Goal: Information Seeking & Learning: Find specific fact

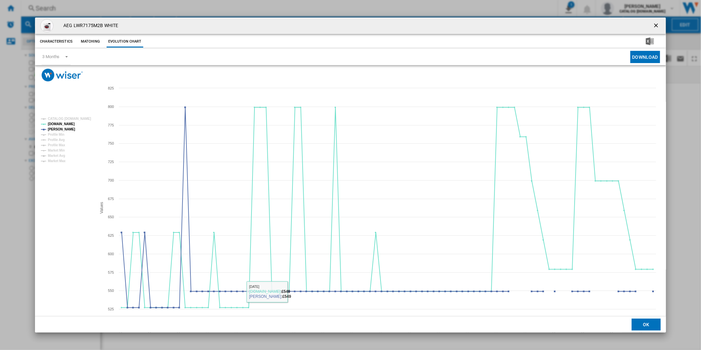
click at [654, 28] on ng-md-icon "getI18NText('BUTTONS.CLOSE_DIALOG')" at bounding box center [657, 26] width 8 height 8
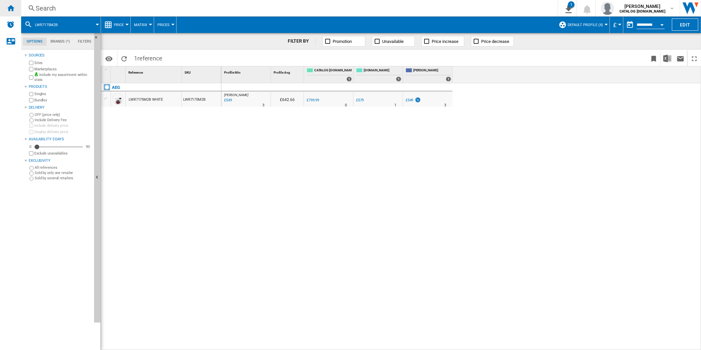
click at [12, 8] on ng-md-icon "Home" at bounding box center [11, 8] width 8 height 8
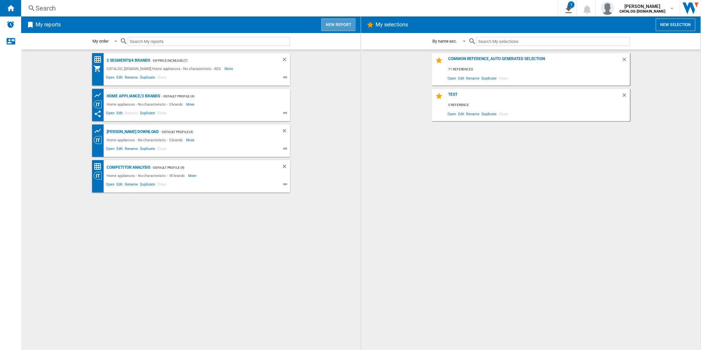
click at [328, 24] on button "New report" at bounding box center [338, 24] width 34 height 13
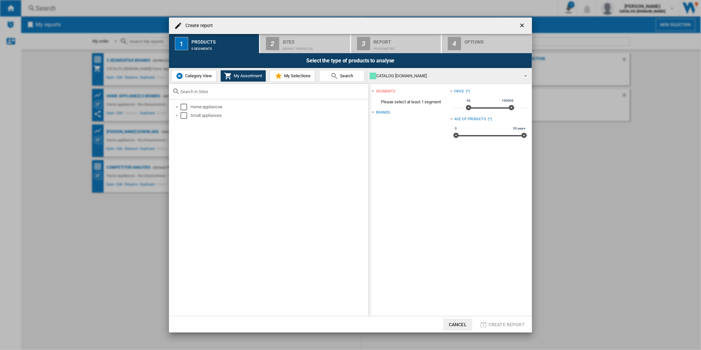
click at [520, 23] on ng-md-icon "getI18NText('BUTTONS.CLOSE_DIALOG')" at bounding box center [523, 26] width 8 height 8
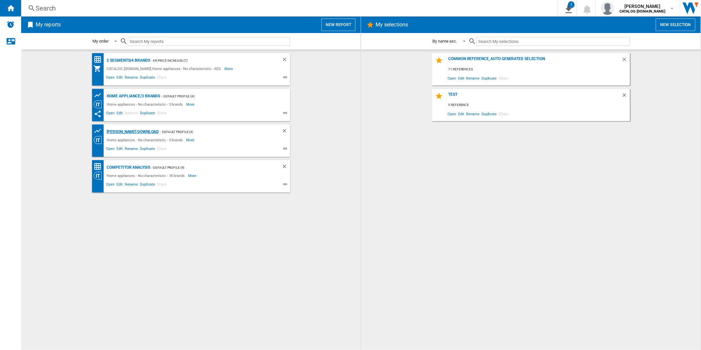
click at [134, 133] on div "[PERSON_NAME] Download" at bounding box center [132, 132] width 54 height 8
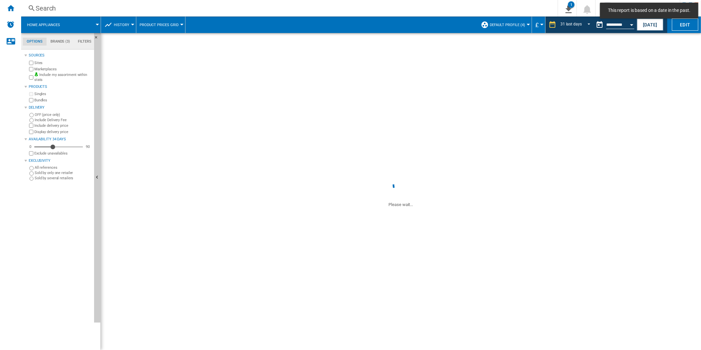
click at [515, 24] on span "Default profile (4)" at bounding box center [507, 25] width 35 height 4
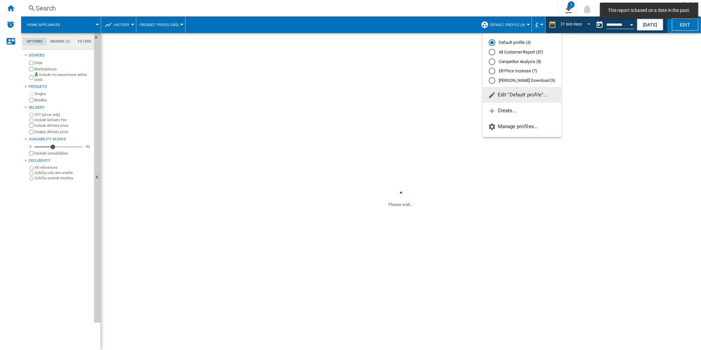
click at [524, 22] on md-backdrop at bounding box center [350, 175] width 701 height 350
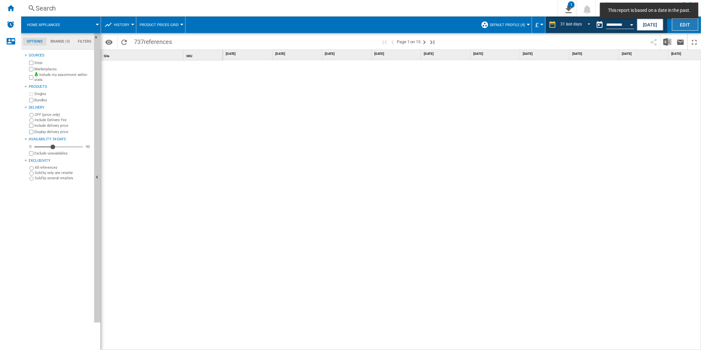
click at [688, 28] on button "Edit" at bounding box center [685, 24] width 26 height 12
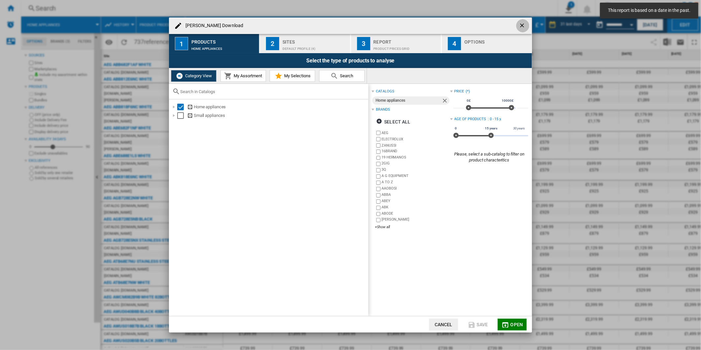
click at [517, 27] on button "Wren Download ..." at bounding box center [522, 25] width 13 height 13
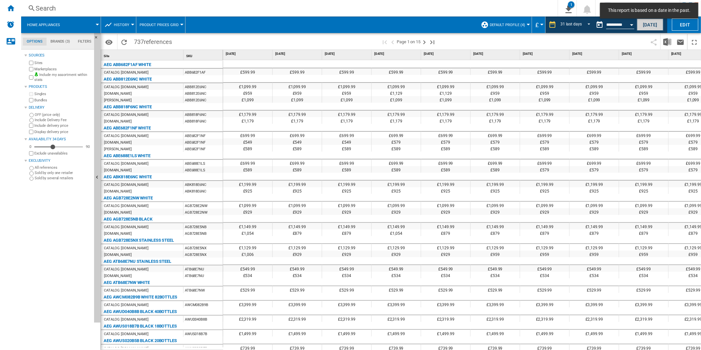
click at [659, 24] on button "Today" at bounding box center [650, 24] width 26 height 12
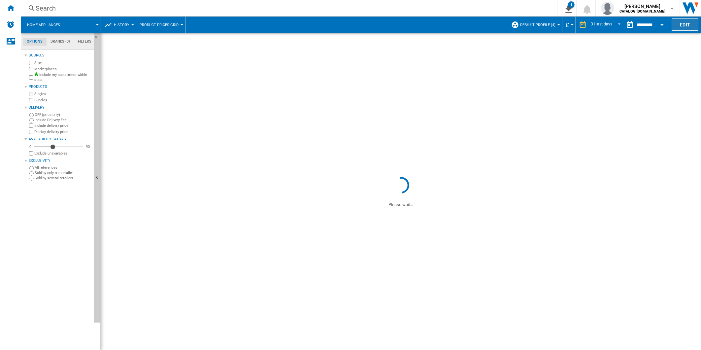
click at [682, 25] on button "Edit" at bounding box center [685, 24] width 26 height 12
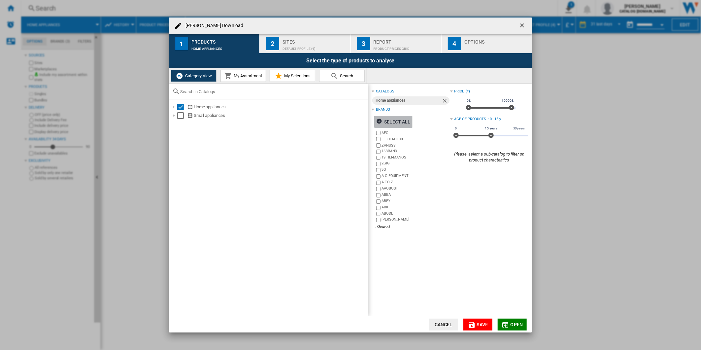
click at [393, 125] on div "Select all" at bounding box center [393, 122] width 34 height 12
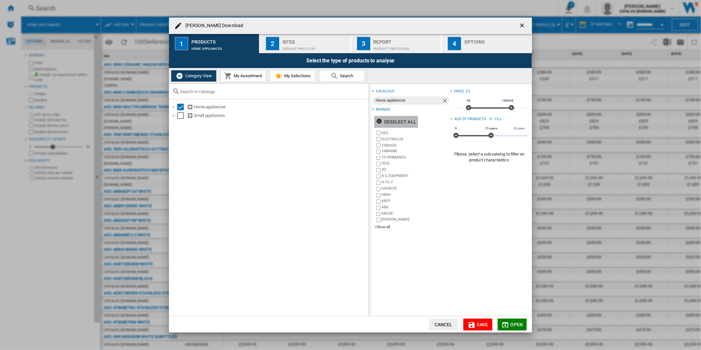
click at [387, 121] on div "Deselect all" at bounding box center [396, 122] width 40 height 12
click at [384, 226] on div "+Show all" at bounding box center [412, 226] width 75 height 5
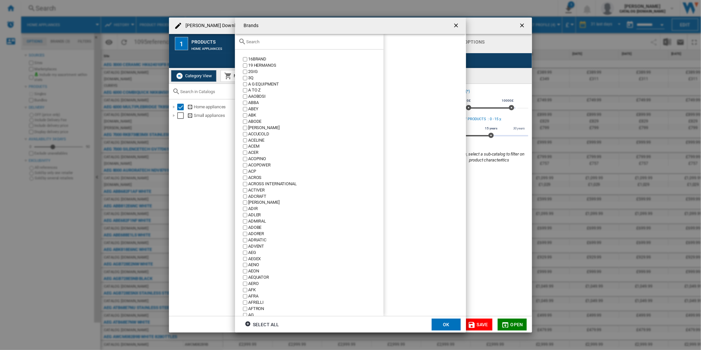
click at [285, 44] on input "text" at bounding box center [313, 41] width 134 height 5
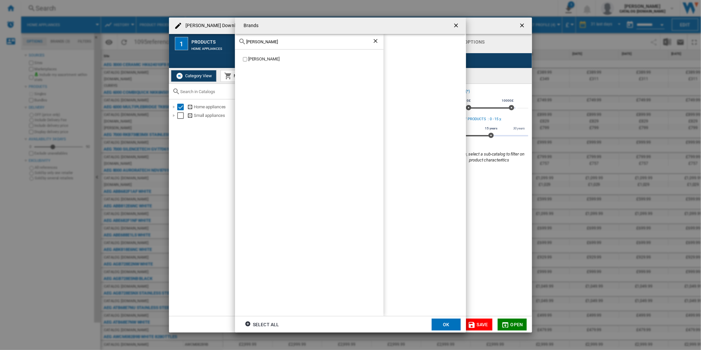
type input "john l"
click at [451, 322] on button "OK" at bounding box center [446, 324] width 29 height 12
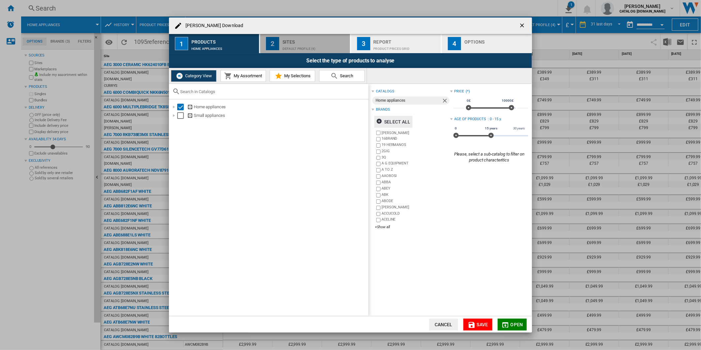
click at [323, 42] on div "Sites" at bounding box center [315, 40] width 65 height 7
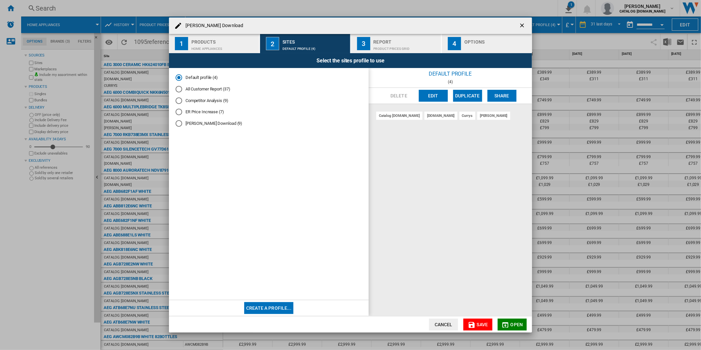
click at [423, 94] on button "Edit" at bounding box center [433, 96] width 29 height 12
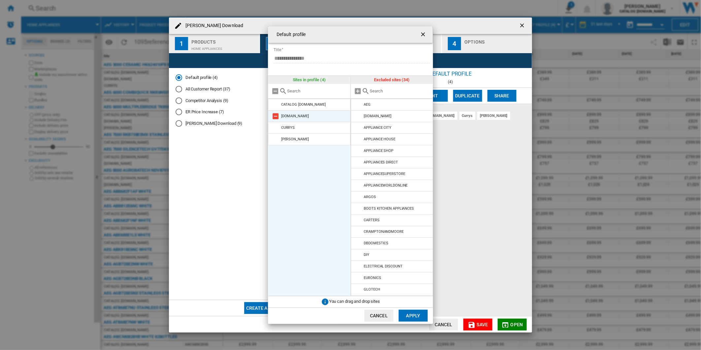
click at [278, 117] on md-icon "Default profile ..." at bounding box center [276, 116] width 8 height 8
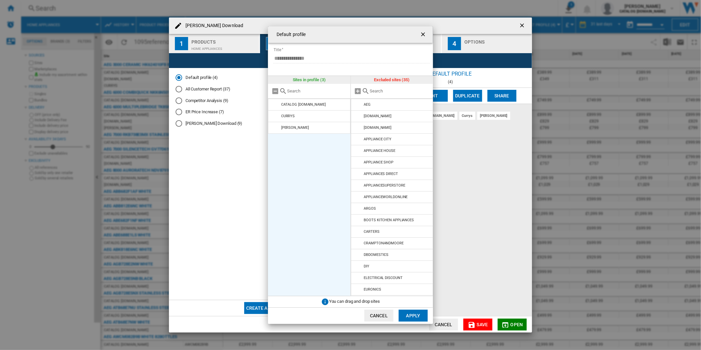
click at [278, 117] on md-icon "Default profile ..." at bounding box center [276, 116] width 8 height 8
click at [417, 318] on button "Apply" at bounding box center [413, 316] width 29 height 12
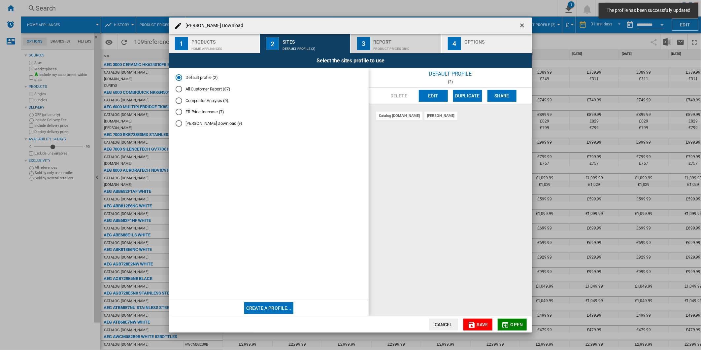
click at [387, 44] on div "Product prices grid" at bounding box center [406, 47] width 65 height 7
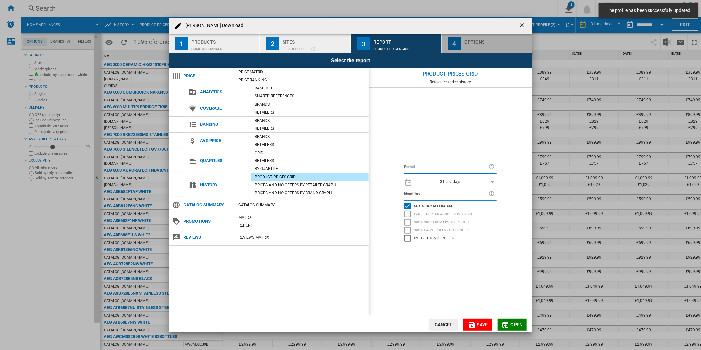
click at [489, 44] on div "Wren Download ..." at bounding box center [496, 47] width 65 height 7
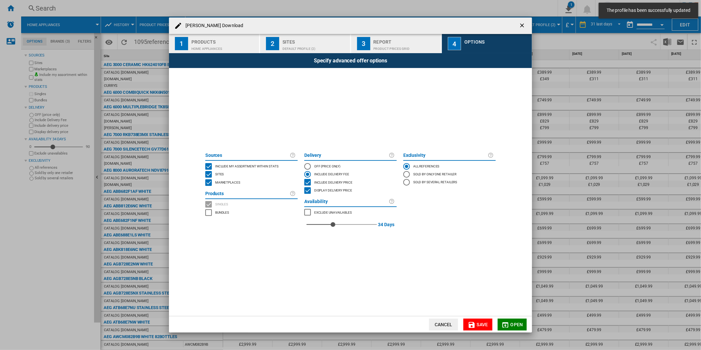
click at [313, 167] on md-radio-button "OFF (price only)" at bounding box center [350, 166] width 92 height 8
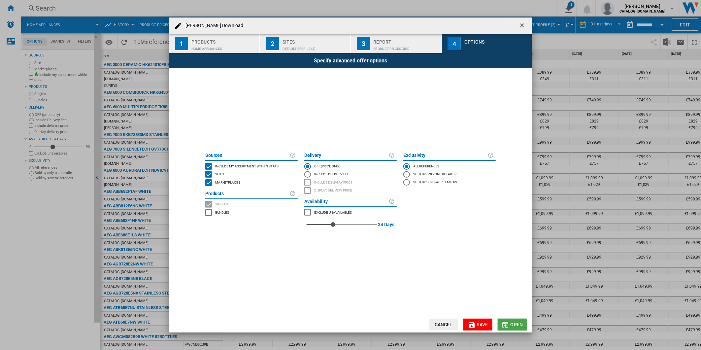
click at [518, 324] on span "Open" at bounding box center [517, 324] width 13 height 5
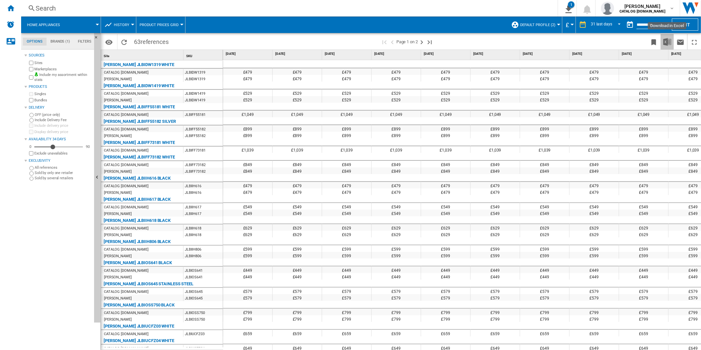
click at [665, 41] on img "Download in Excel" at bounding box center [667, 42] width 8 height 8
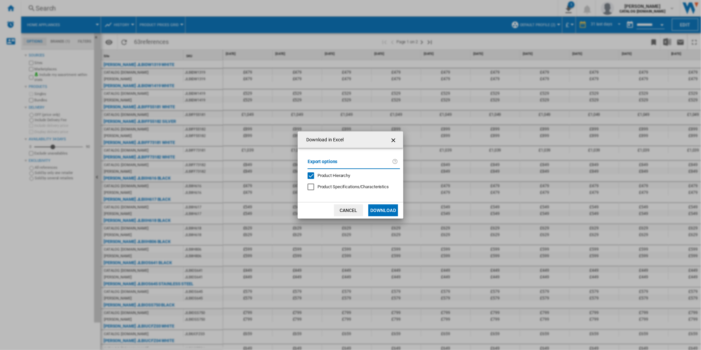
click at [390, 139] on ng-md-icon "getI18NText('BUTTONS.CLOSE_DIALOG')" at bounding box center [394, 140] width 8 height 8
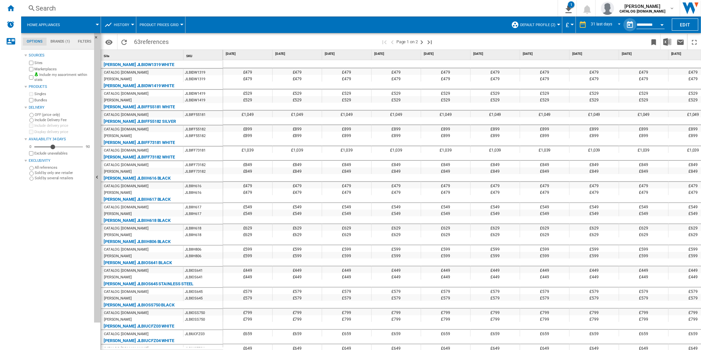
click at [630, 22] on button "button" at bounding box center [629, 24] width 13 height 13
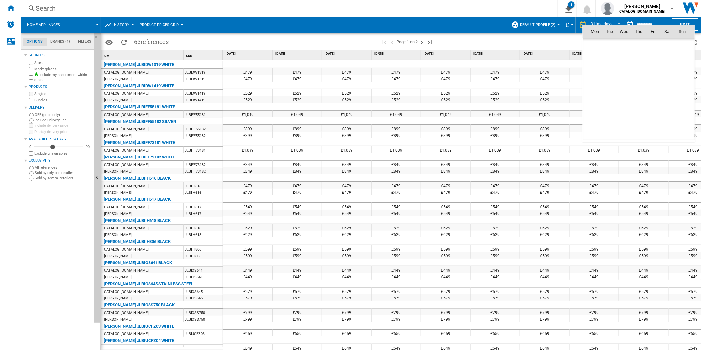
scroll to position [3149, 0]
click at [592, 62] on span "1" at bounding box center [594, 60] width 13 height 13
type input "**********"
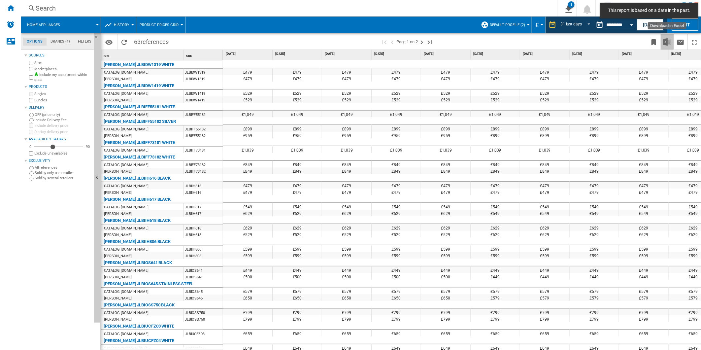
click at [667, 40] on img "Download in Excel" at bounding box center [667, 42] width 8 height 8
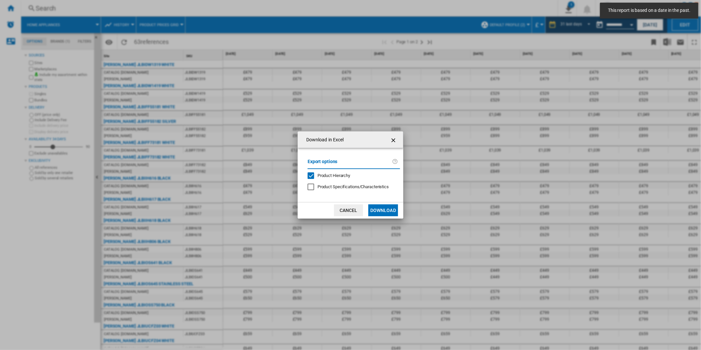
click at [341, 175] on span "Product Hierarchy" at bounding box center [334, 175] width 33 height 5
click at [381, 209] on button "Download" at bounding box center [383, 210] width 30 height 12
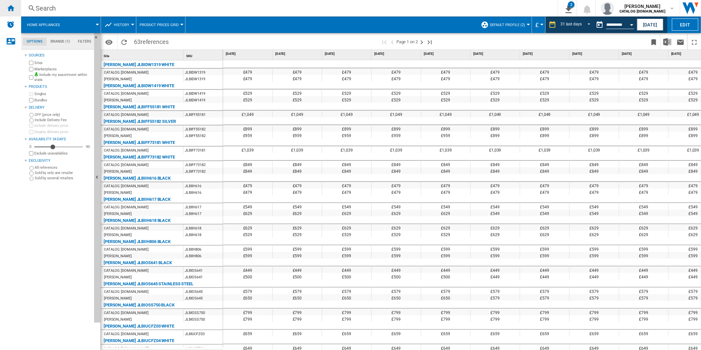
click at [13, 7] on ng-md-icon "Home" at bounding box center [11, 8] width 8 height 8
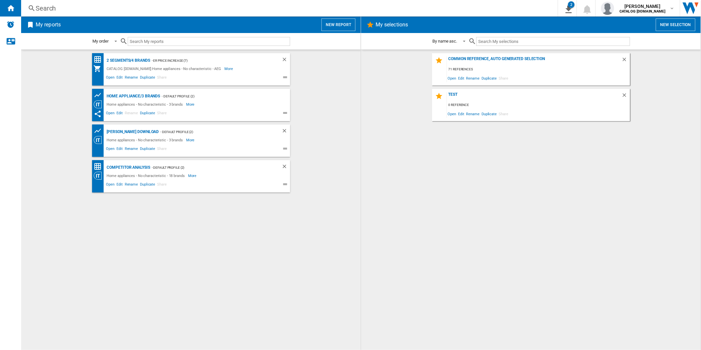
click at [348, 24] on button "New report" at bounding box center [338, 24] width 34 height 13
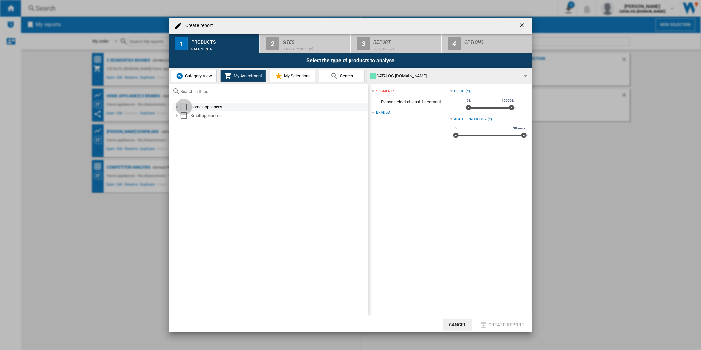
click at [182, 107] on div "Select" at bounding box center [184, 107] width 7 height 7
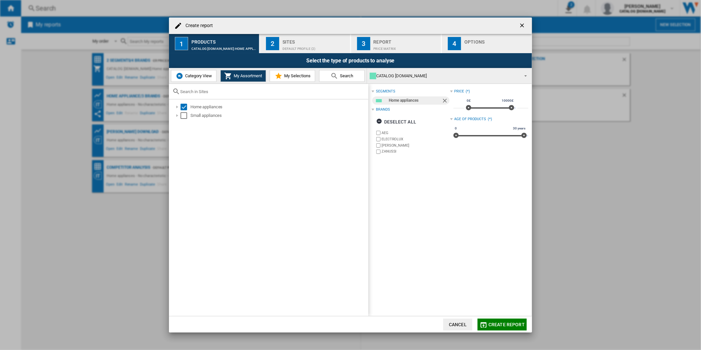
click at [279, 50] on button "2 Sites Default profile (2)" at bounding box center [305, 43] width 91 height 19
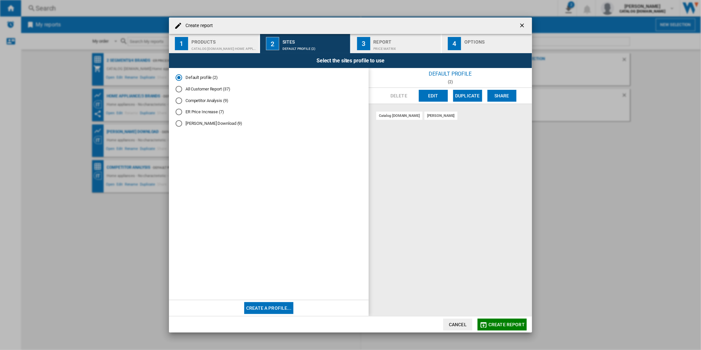
click at [496, 324] on span "Create report" at bounding box center [506, 324] width 36 height 5
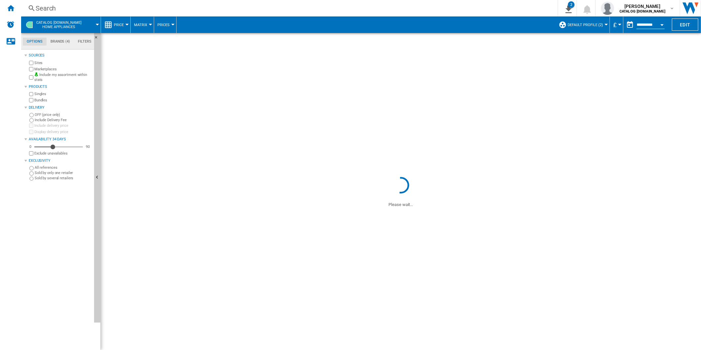
click at [274, 10] on div "Search" at bounding box center [288, 8] width 505 height 9
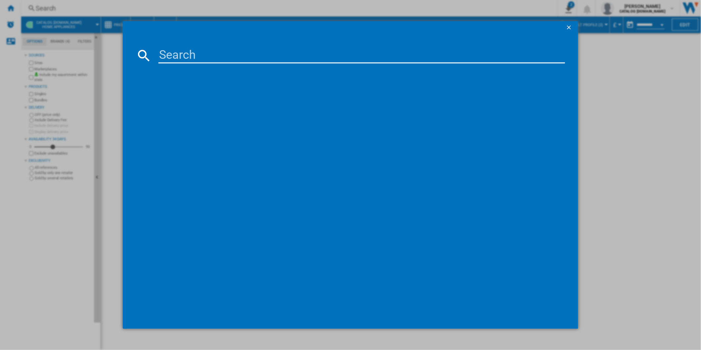
click at [262, 49] on input at bounding box center [361, 56] width 407 height 16
type input "JLDWW1403"
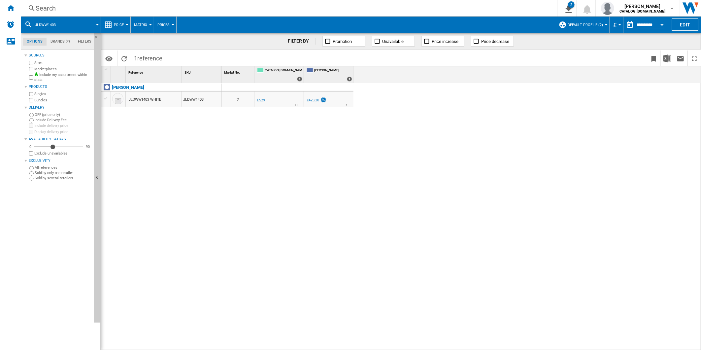
drag, startPoint x: 316, startPoint y: 95, endPoint x: 305, endPoint y: 96, distance: 10.6
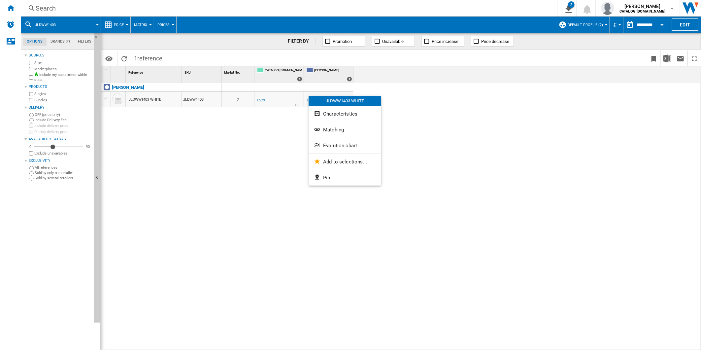
drag, startPoint x: 284, startPoint y: 97, endPoint x: 214, endPoint y: 116, distance: 72.9
click at [212, 117] on div at bounding box center [350, 175] width 701 height 350
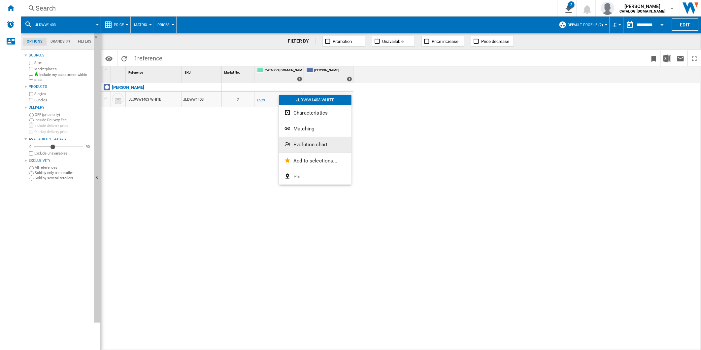
click at [312, 146] on span "Evolution chart" at bounding box center [310, 145] width 34 height 6
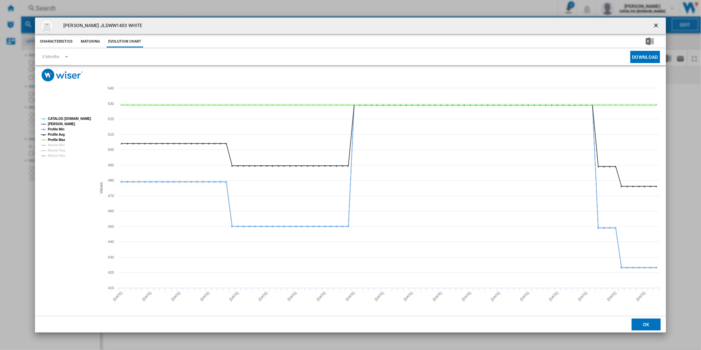
click at [55, 139] on tspan "Profile Max" at bounding box center [56, 140] width 17 height 4
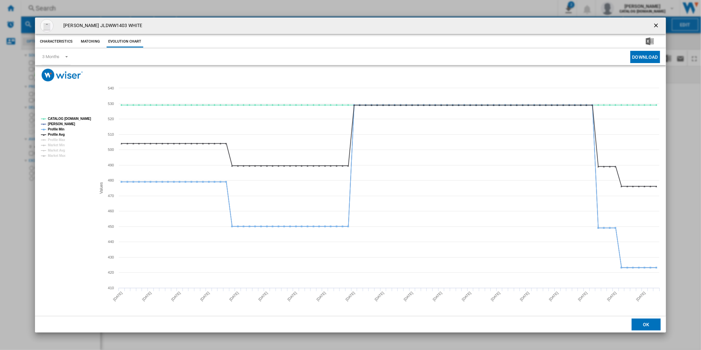
click at [59, 135] on tspan "Profile Avg" at bounding box center [56, 135] width 17 height 4
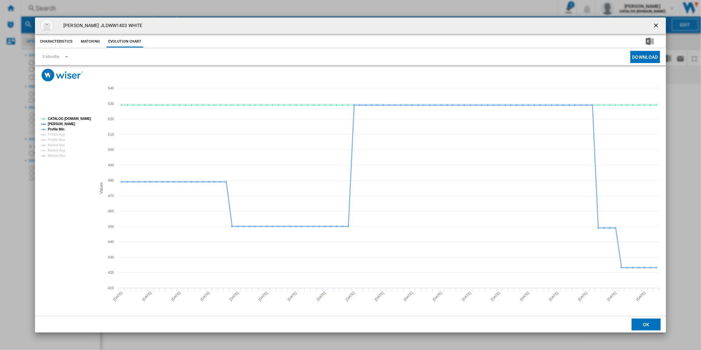
click at [60, 129] on tspan "Profile Min" at bounding box center [56, 129] width 17 height 4
click at [71, 118] on tspan "CATALOG [DOMAIN_NAME]" at bounding box center [69, 119] width 43 height 4
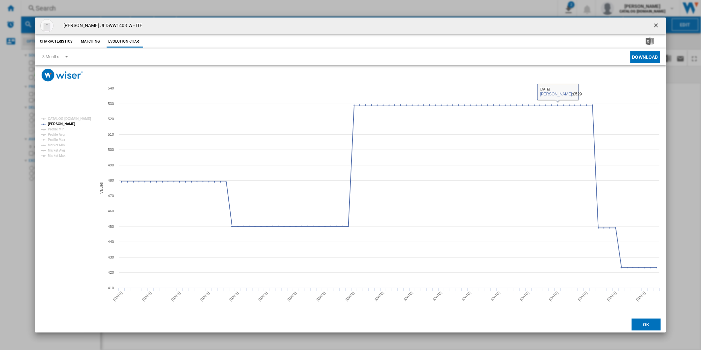
click at [657, 23] on ng-md-icon "getI18NText('BUTTONS.CLOSE_DIALOG')" at bounding box center [657, 26] width 8 height 8
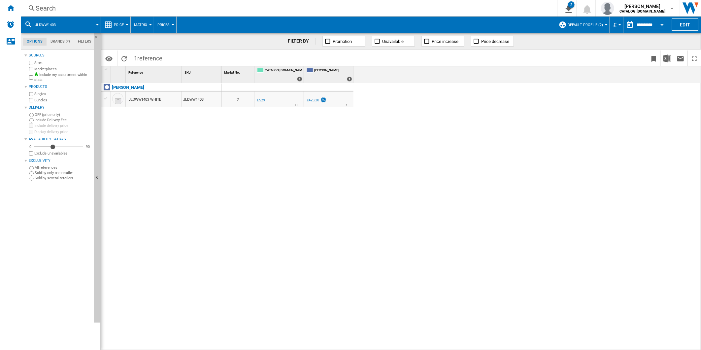
click at [377, 12] on div "Search" at bounding box center [288, 8] width 505 height 9
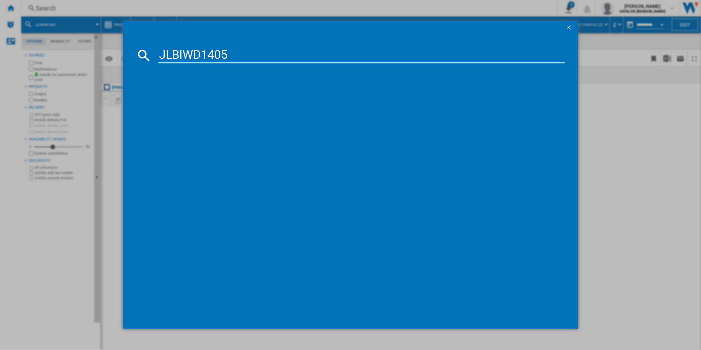
type input "JLBIWD1405"
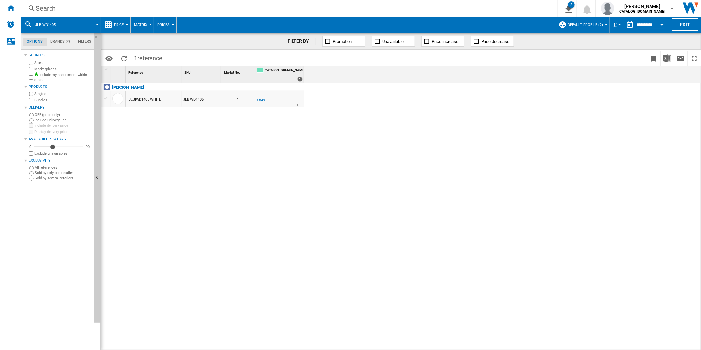
click at [327, 10] on div "Search" at bounding box center [288, 8] width 505 height 9
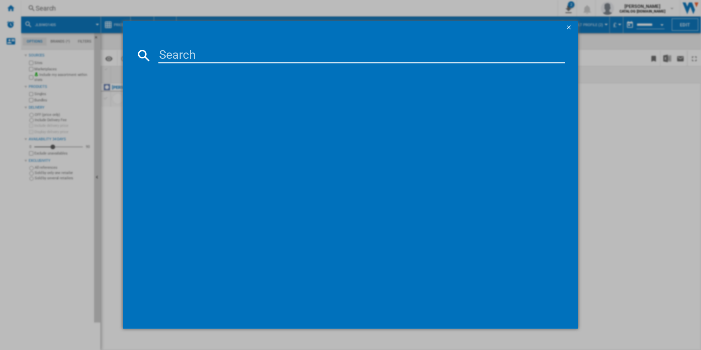
click at [268, 61] on input at bounding box center [361, 56] width 407 height 16
type input "JLFSIC620"
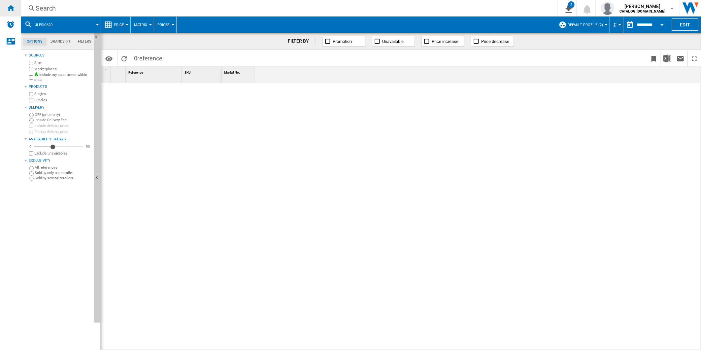
click at [15, 9] on div "Home" at bounding box center [10, 8] width 21 height 17
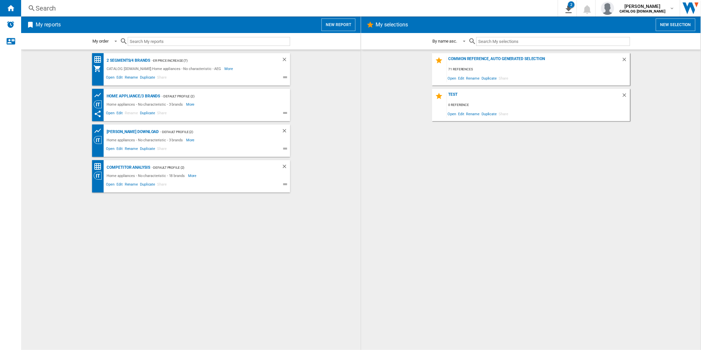
click at [278, 7] on div "Search" at bounding box center [288, 8] width 505 height 9
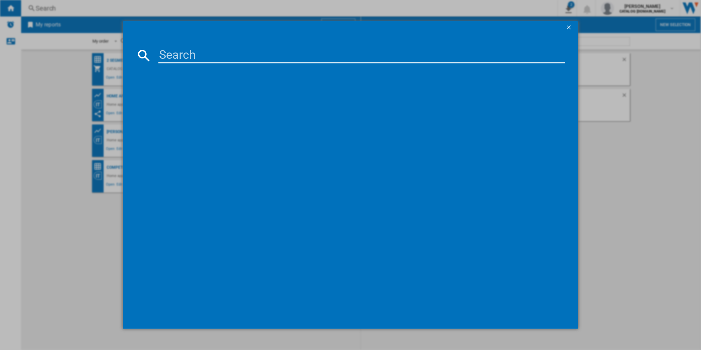
type input "JLFSIC620"
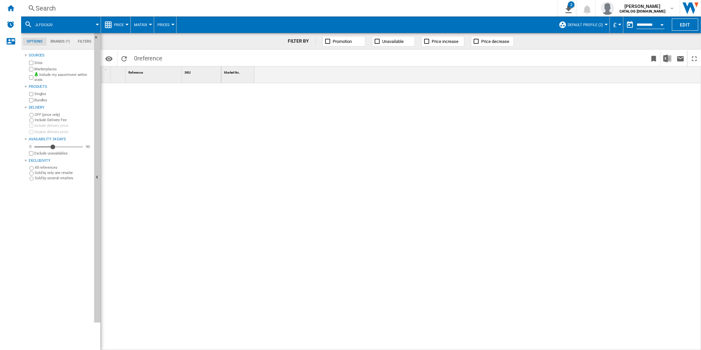
click at [253, 8] on div "Search" at bounding box center [288, 8] width 505 height 9
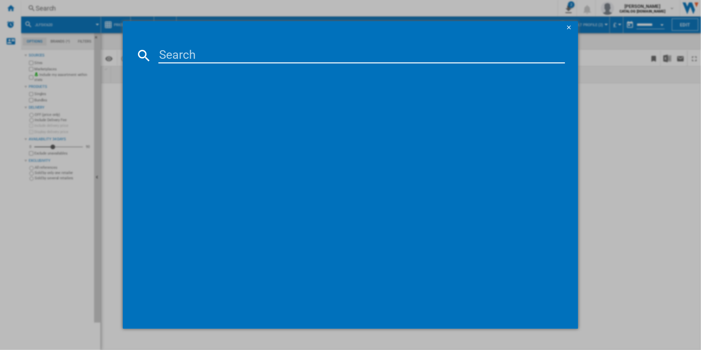
click at [250, 58] on input at bounding box center [361, 56] width 407 height 16
type input "JLBIWM1408"
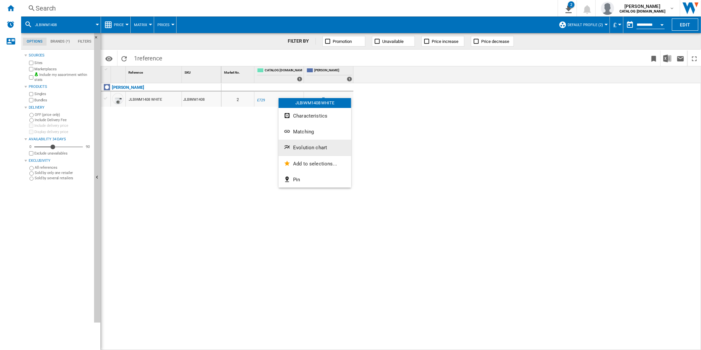
click at [309, 145] on span "Evolution chart" at bounding box center [310, 148] width 34 height 6
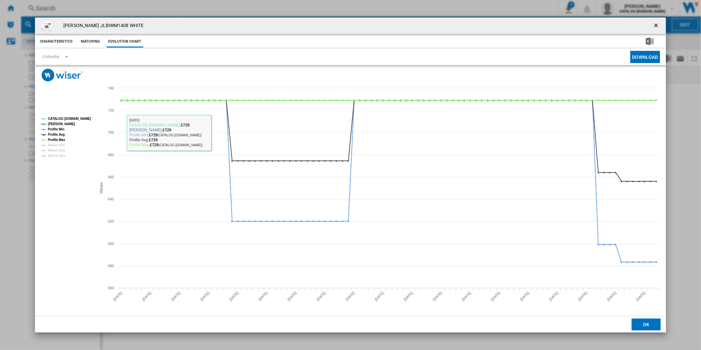
click at [60, 140] on tspan "Profile Max" at bounding box center [56, 140] width 17 height 4
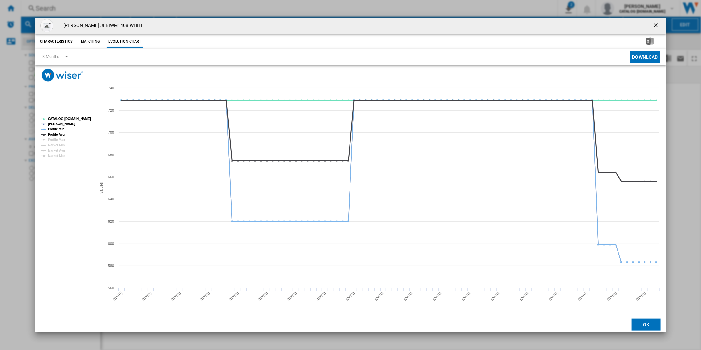
click at [60, 136] on tspan "Profile Avg" at bounding box center [56, 135] width 17 height 4
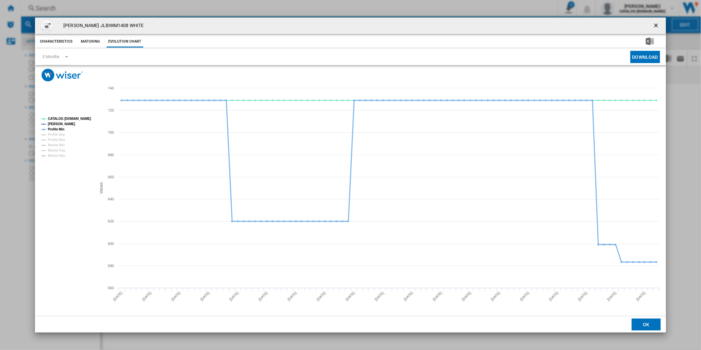
click at [60, 129] on tspan "Profile Min" at bounding box center [56, 129] width 17 height 4
click at [66, 118] on tspan "CATALOG [DOMAIN_NAME]" at bounding box center [69, 119] width 43 height 4
click at [655, 25] on ng-md-icon "getI18NText('BUTTONS.CLOSE_DIALOG')" at bounding box center [657, 26] width 8 height 8
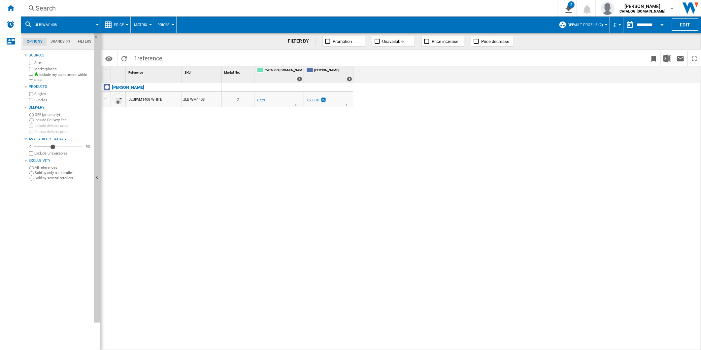
click at [307, 8] on div "Search" at bounding box center [288, 8] width 505 height 9
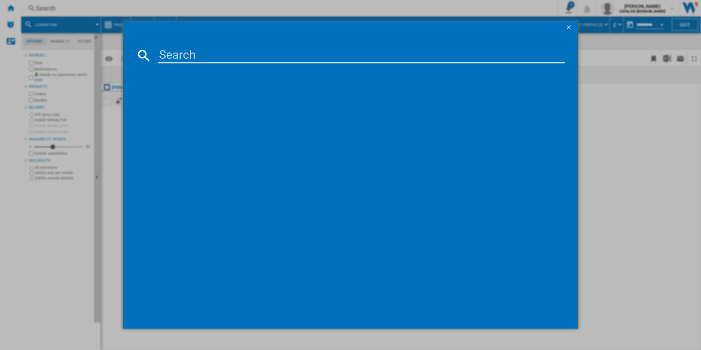
click at [269, 60] on input at bounding box center [361, 56] width 407 height 16
type input "JLBIWM1408"
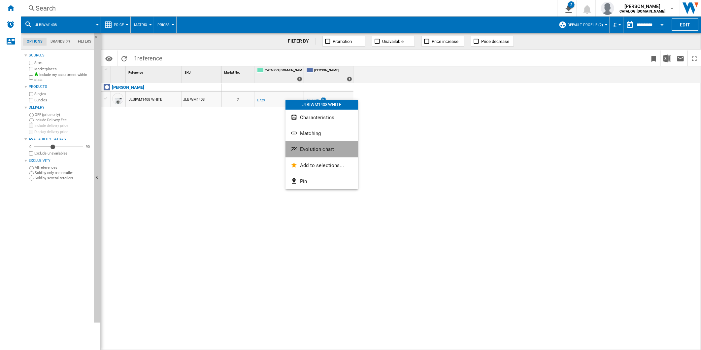
click at [315, 148] on span "Evolution chart" at bounding box center [317, 149] width 34 height 6
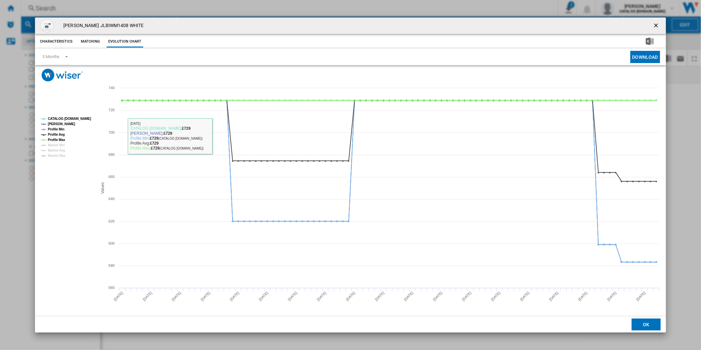
click at [58, 139] on tspan "Profile Max" at bounding box center [56, 140] width 17 height 4
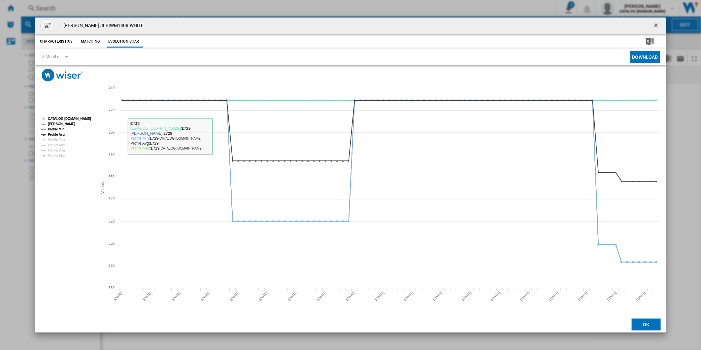
click at [58, 135] on tspan "Profile Avg" at bounding box center [56, 135] width 17 height 4
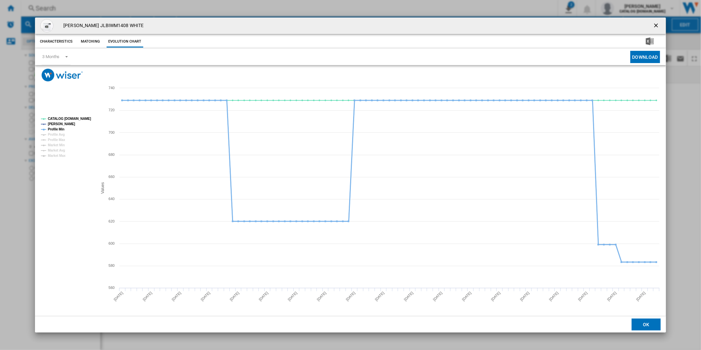
click at [58, 128] on tspan "Profile Min" at bounding box center [56, 129] width 17 height 4
click at [65, 119] on tspan "CATALOG [DOMAIN_NAME]" at bounding box center [69, 119] width 43 height 4
click at [660, 22] on ng-md-icon "getI18NText('BUTTONS.CLOSE_DIALOG')" at bounding box center [657, 26] width 8 height 8
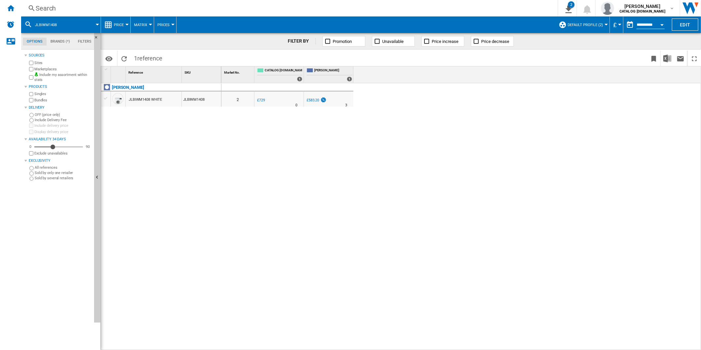
click at [410, 10] on div "Search" at bounding box center [288, 8] width 505 height 9
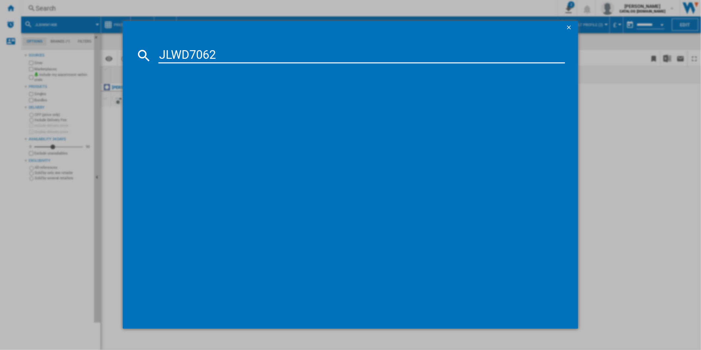
type input "JLWD7062"
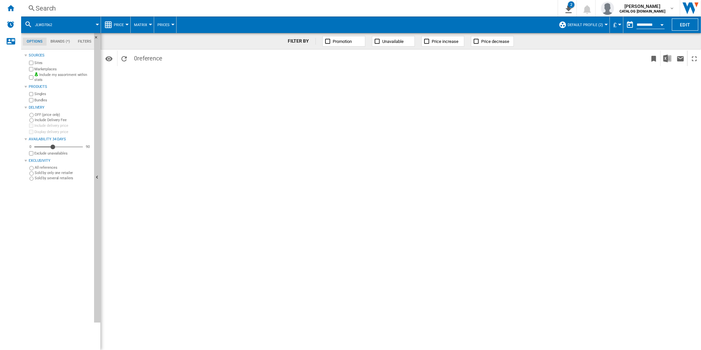
click at [291, 14] on div "Search Search 0 2 Home appliances/No characteristic/JOHN LEWIS [Product prices …" at bounding box center [361, 8] width 680 height 17
click at [285, 11] on div "Search" at bounding box center [288, 8] width 505 height 9
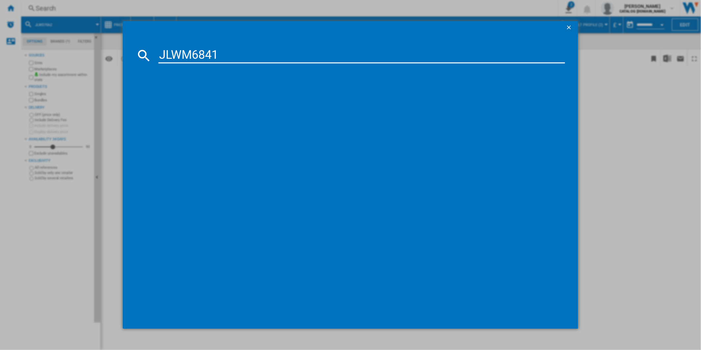
type input "JLWM6841"
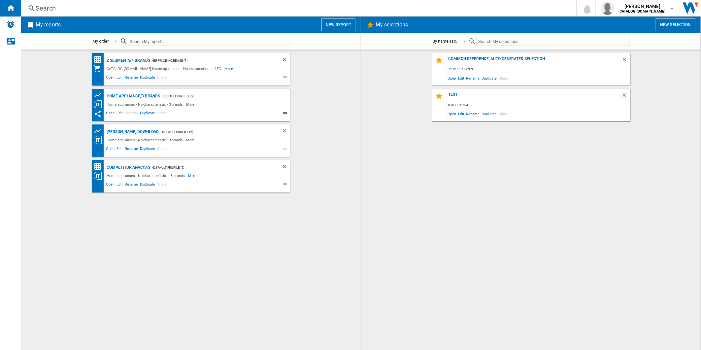
click at [186, 4] on div "Search" at bounding box center [297, 8] width 523 height 9
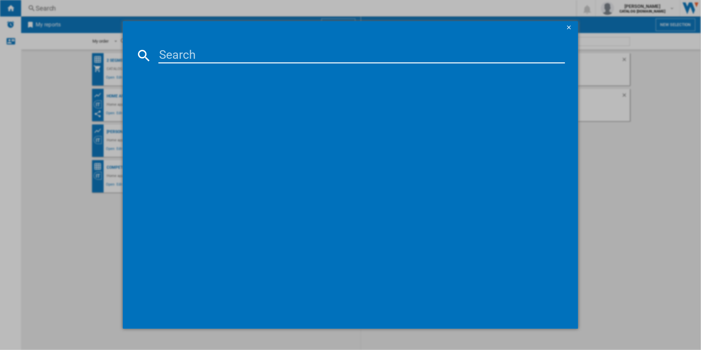
click at [209, 58] on input at bounding box center [361, 56] width 407 height 16
paste input "JLWD7062"
type input "JLWD7062"
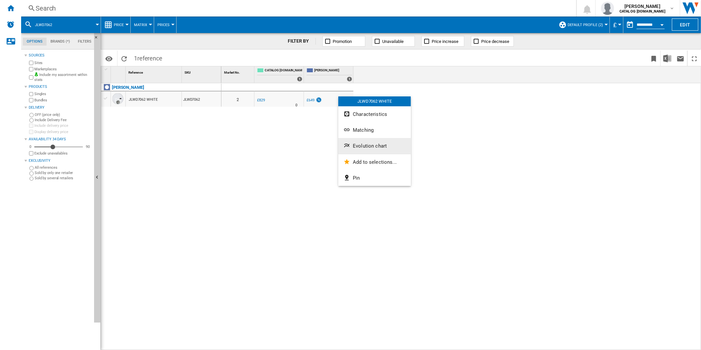
click at [364, 144] on span "Evolution chart" at bounding box center [370, 146] width 34 height 6
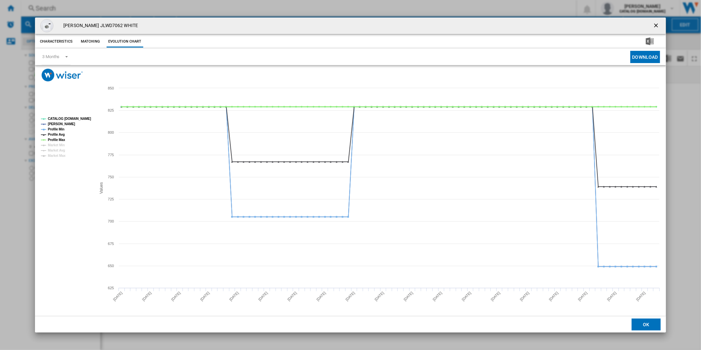
click at [58, 139] on tspan "Profile Max" at bounding box center [56, 140] width 17 height 4
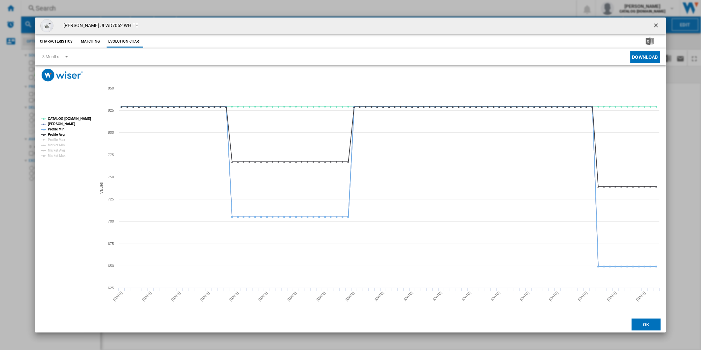
click at [59, 135] on tspan "Profile Avg" at bounding box center [56, 135] width 17 height 4
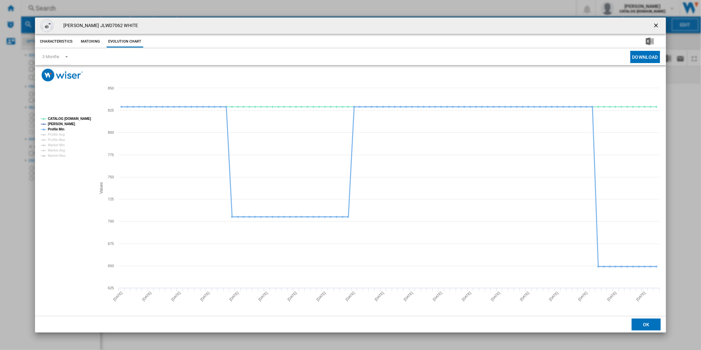
click at [60, 129] on tspan "Profile Min" at bounding box center [56, 129] width 17 height 4
click at [70, 119] on tspan "CATALOG [DOMAIN_NAME]" at bounding box center [69, 119] width 43 height 4
drag, startPoint x: 658, startPoint y: 25, endPoint x: 555, endPoint y: 21, distance: 102.7
click at [658, 25] on ng-md-icon "getI18NText('BUTTONS.CLOSE_DIALOG')" at bounding box center [657, 26] width 8 height 8
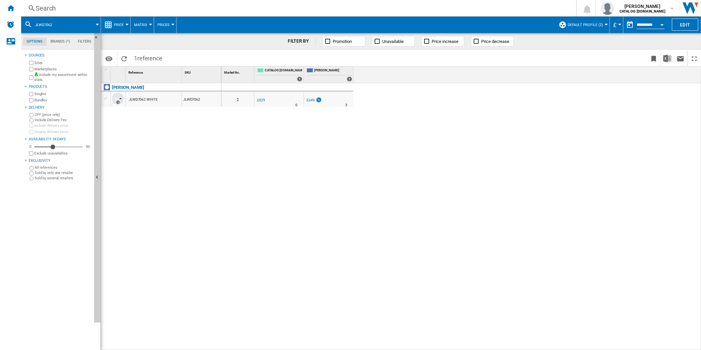
click at [382, 6] on div "Search" at bounding box center [297, 8] width 523 height 9
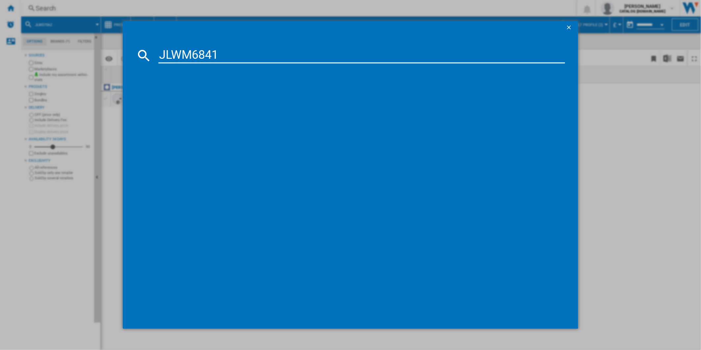
type input "JLWM6841"
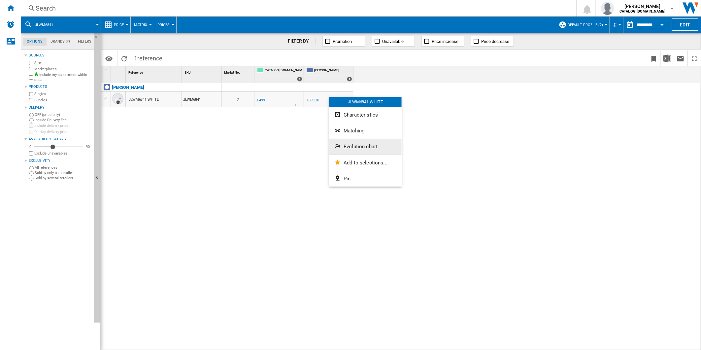
click at [358, 150] on button "Evolution chart" at bounding box center [365, 147] width 73 height 16
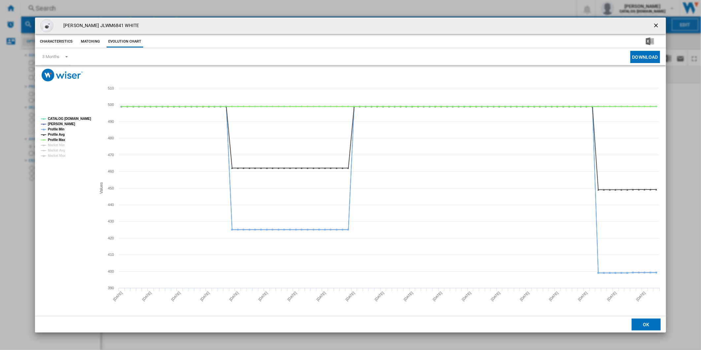
click at [57, 141] on tspan "Profile Max" at bounding box center [56, 140] width 17 height 4
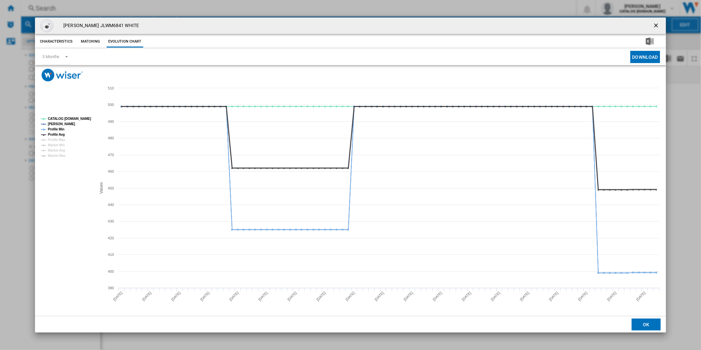
click at [57, 136] on tspan "Profile Avg" at bounding box center [56, 135] width 17 height 4
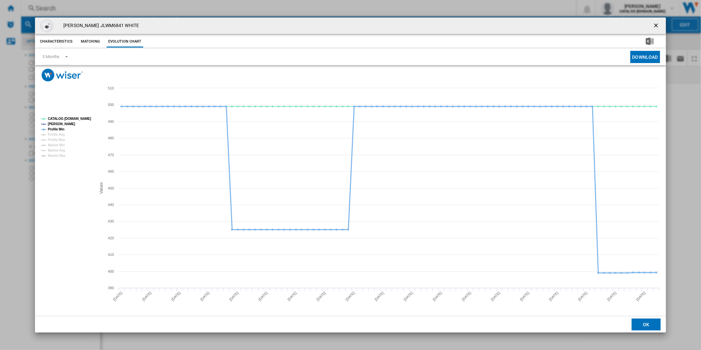
click at [57, 129] on tspan "Profile Min" at bounding box center [56, 129] width 17 height 4
click at [67, 120] on tspan "CATALOG [DOMAIN_NAME]" at bounding box center [69, 119] width 43 height 4
drag, startPoint x: 655, startPoint y: 28, endPoint x: 540, endPoint y: 19, distance: 115.5
click at [655, 28] on ng-md-icon "getI18NText('BUTTONS.CLOSE_DIALOG')" at bounding box center [657, 26] width 8 height 8
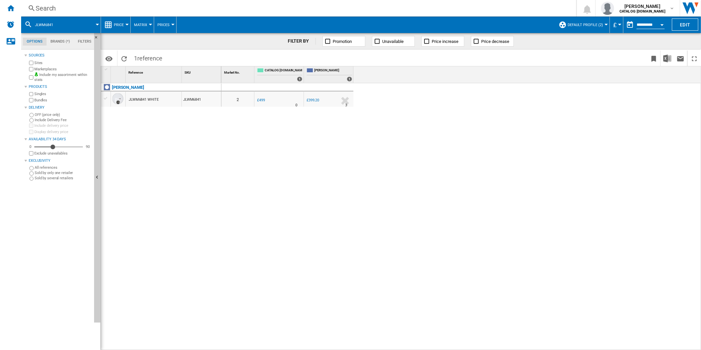
click at [434, 9] on div "Search" at bounding box center [297, 8] width 523 height 9
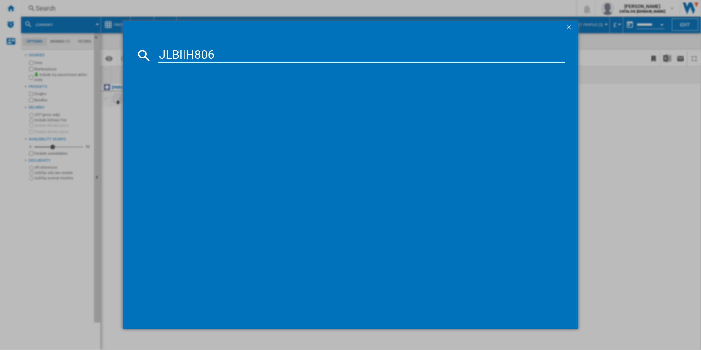
type input "JLBIIH806"
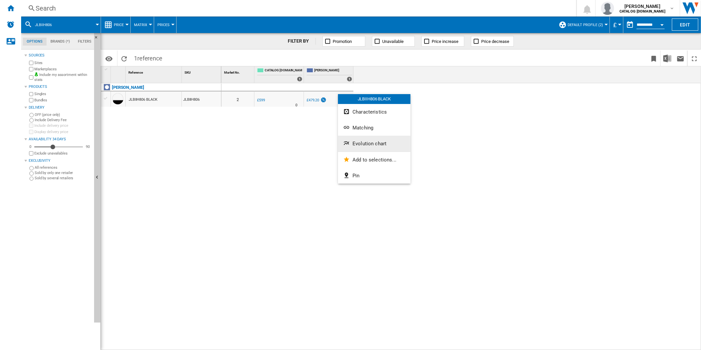
click at [371, 141] on span "Evolution chart" at bounding box center [369, 144] width 34 height 6
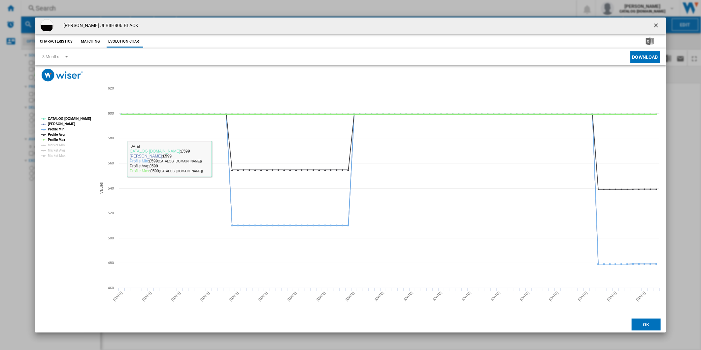
click at [61, 138] on tspan "Profile Max" at bounding box center [56, 140] width 17 height 4
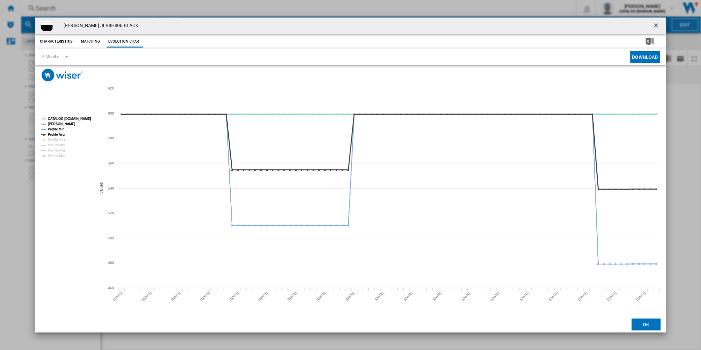
drag, startPoint x: 58, startPoint y: 134, endPoint x: 59, endPoint y: 129, distance: 5.0
click at [58, 134] on tspan "Profile Avg" at bounding box center [56, 135] width 17 height 4
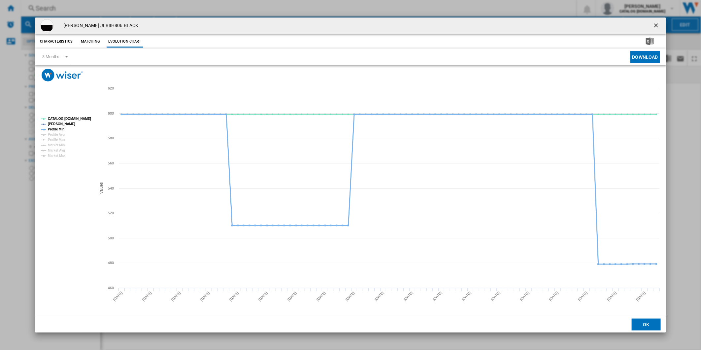
click at [60, 127] on tspan "Profile Min" at bounding box center [56, 129] width 17 height 4
click at [65, 119] on tspan "CATALOG [DOMAIN_NAME]" at bounding box center [69, 119] width 43 height 4
drag, startPoint x: 667, startPoint y: 25, endPoint x: 643, endPoint y: 24, distance: 24.1
click at [665, 24] on div "[PERSON_NAME] JLBIIH806 BLACK Characteristics Matching Evolution chart price £5…" at bounding box center [350, 175] width 701 height 350
click at [652, 24] on button "Product popup" at bounding box center [656, 25] width 13 height 13
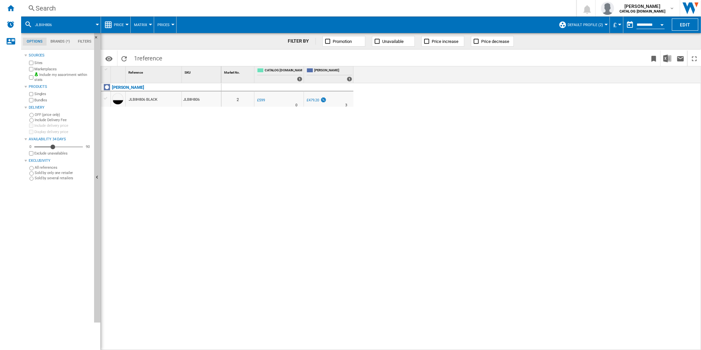
click at [384, 15] on div "Search Search 0 [PERSON_NAME] CATALOG [DOMAIN_NAME] CATALOG [DOMAIN_NAME] My se…" at bounding box center [361, 8] width 680 height 17
click at [376, 11] on div "Search" at bounding box center [297, 8] width 523 height 9
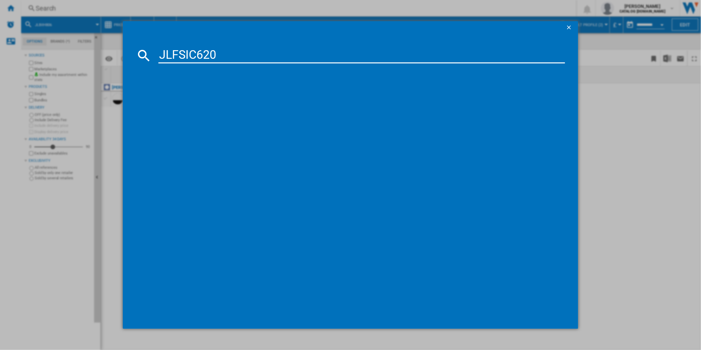
type input "JLFSIC620"
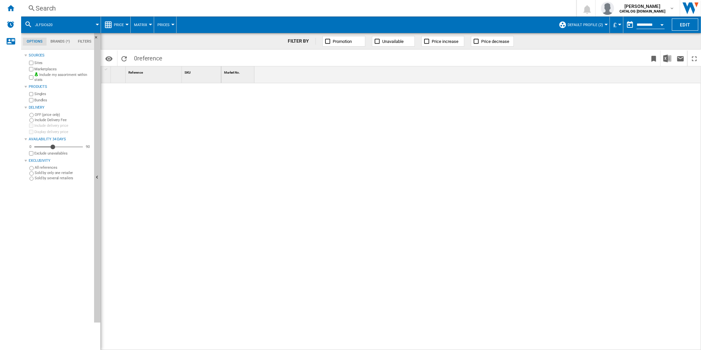
click at [361, 4] on div "Search" at bounding box center [297, 8] width 523 height 9
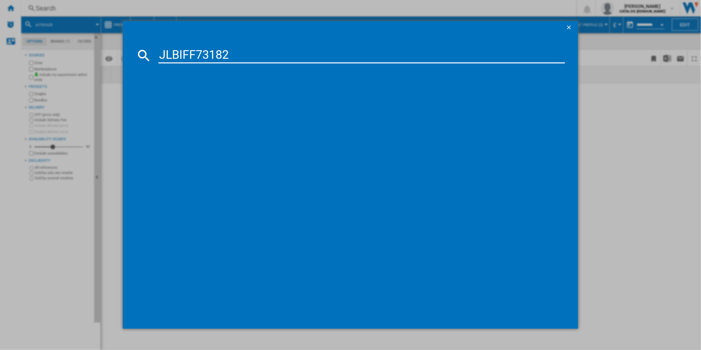
type input "JLBIFF73182"
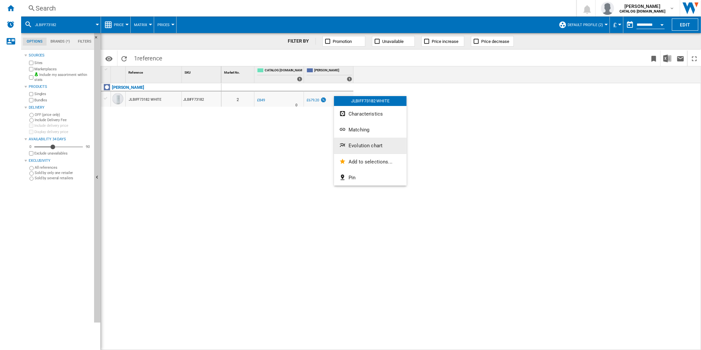
click at [378, 146] on span "Evolution chart" at bounding box center [366, 146] width 34 height 6
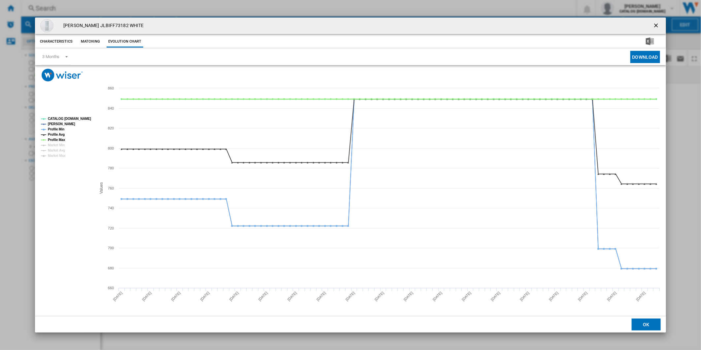
click at [57, 140] on tspan "Profile Max" at bounding box center [56, 140] width 17 height 4
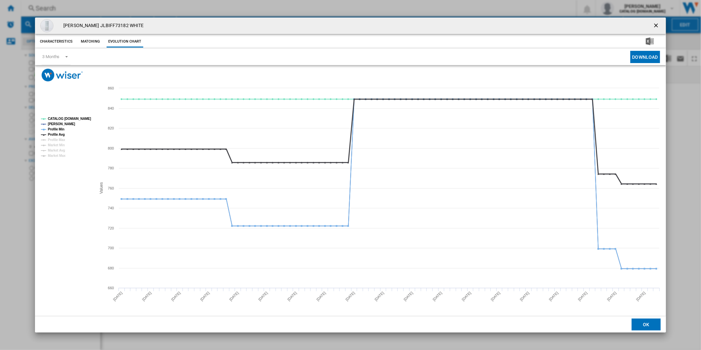
click at [60, 135] on tspan "Profile Avg" at bounding box center [56, 135] width 17 height 4
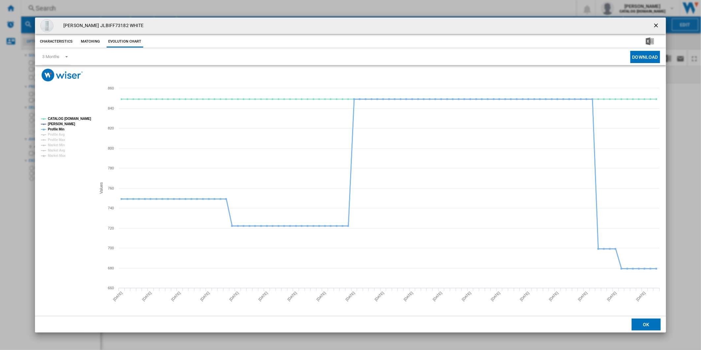
click at [59, 128] on tspan "Profile Min" at bounding box center [56, 129] width 17 height 4
click at [65, 117] on tspan "CATALOG [DOMAIN_NAME]" at bounding box center [69, 119] width 43 height 4
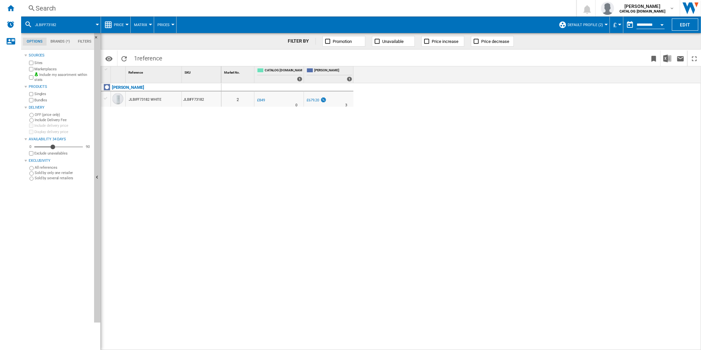
click at [386, 172] on div "0 2 0.0 % £849 % N/A 0 UK [PERSON_NAME] -20.0 % £679.20" at bounding box center [461, 216] width 480 height 267
click at [285, 7] on div "Search" at bounding box center [297, 8] width 523 height 9
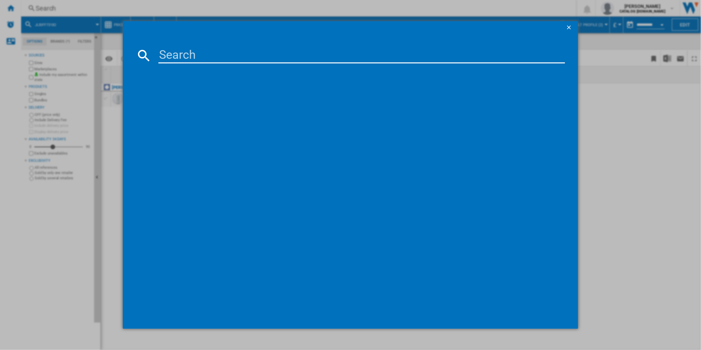
click at [240, 57] on input at bounding box center [361, 56] width 407 height 16
type input "SO64IA0SCB"
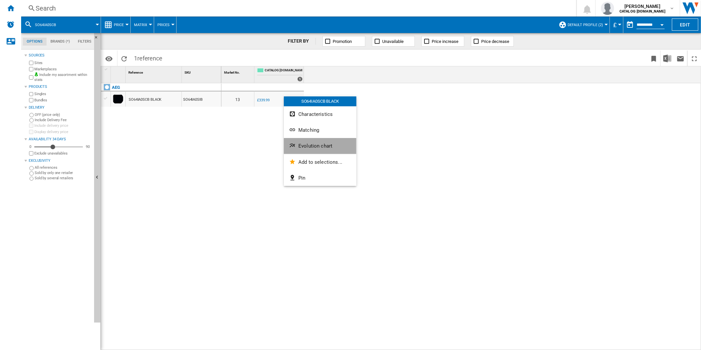
click at [334, 144] on button "Evolution chart" at bounding box center [320, 146] width 73 height 16
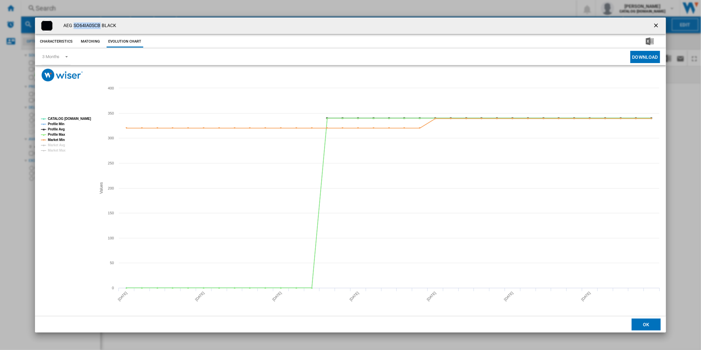
drag, startPoint x: 101, startPoint y: 26, endPoint x: 74, endPoint y: 27, distance: 27.1
click at [74, 27] on h4 "AEG SO64IA0SCB BLACK" at bounding box center [88, 25] width 56 height 7
copy h4 "SO64IA0SCB"
click at [75, 117] on tspan "CATALOG [DOMAIN_NAME]" at bounding box center [69, 119] width 43 height 4
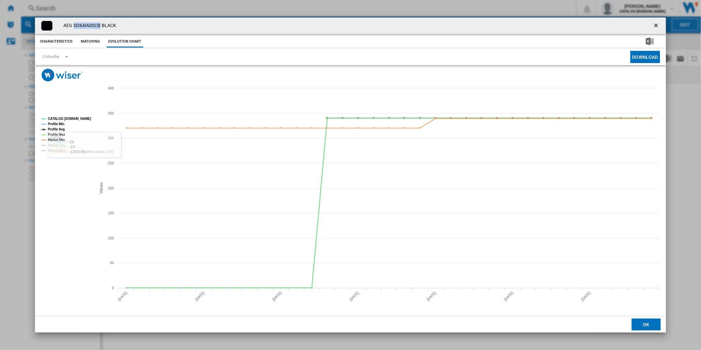
click at [56, 128] on tspan "Profile Avg" at bounding box center [56, 129] width 17 height 4
click at [54, 131] on tspan "Profile Avg" at bounding box center [56, 129] width 17 height 4
click at [54, 138] on tspan "Market Min" at bounding box center [56, 140] width 17 height 4
click at [55, 136] on tspan "Profile Max" at bounding box center [56, 135] width 17 height 4
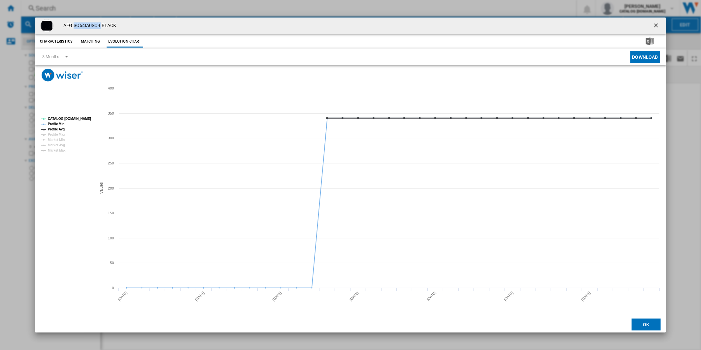
click at [58, 129] on tspan "Profile Avg" at bounding box center [56, 129] width 17 height 4
click at [59, 123] on tspan "Profile Min" at bounding box center [56, 124] width 17 height 4
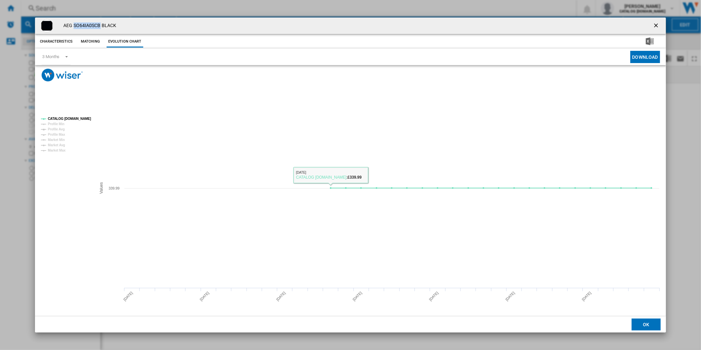
click at [96, 28] on h4 "AEG SO64IA0SCB BLACK" at bounding box center [88, 25] width 56 height 7
drag, startPoint x: 101, startPoint y: 24, endPoint x: 75, endPoint y: 28, distance: 26.3
click at [74, 28] on h4 "AEG SO64IA0SCB BLACK" at bounding box center [88, 25] width 56 height 7
copy h4 "SO64IA0SCB"
